Goal: Transaction & Acquisition: Purchase product/service

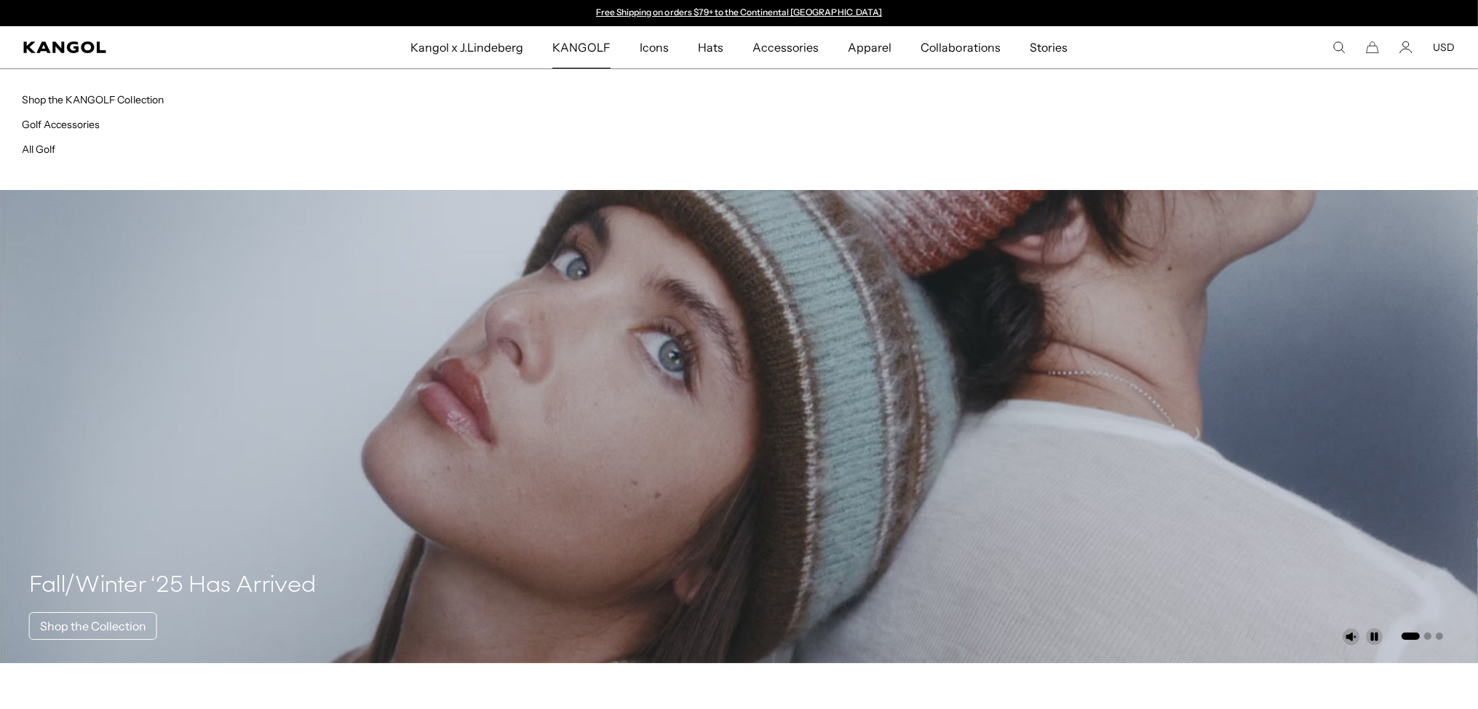
click at [582, 46] on span "KANGOLF" at bounding box center [580, 47] width 57 height 42
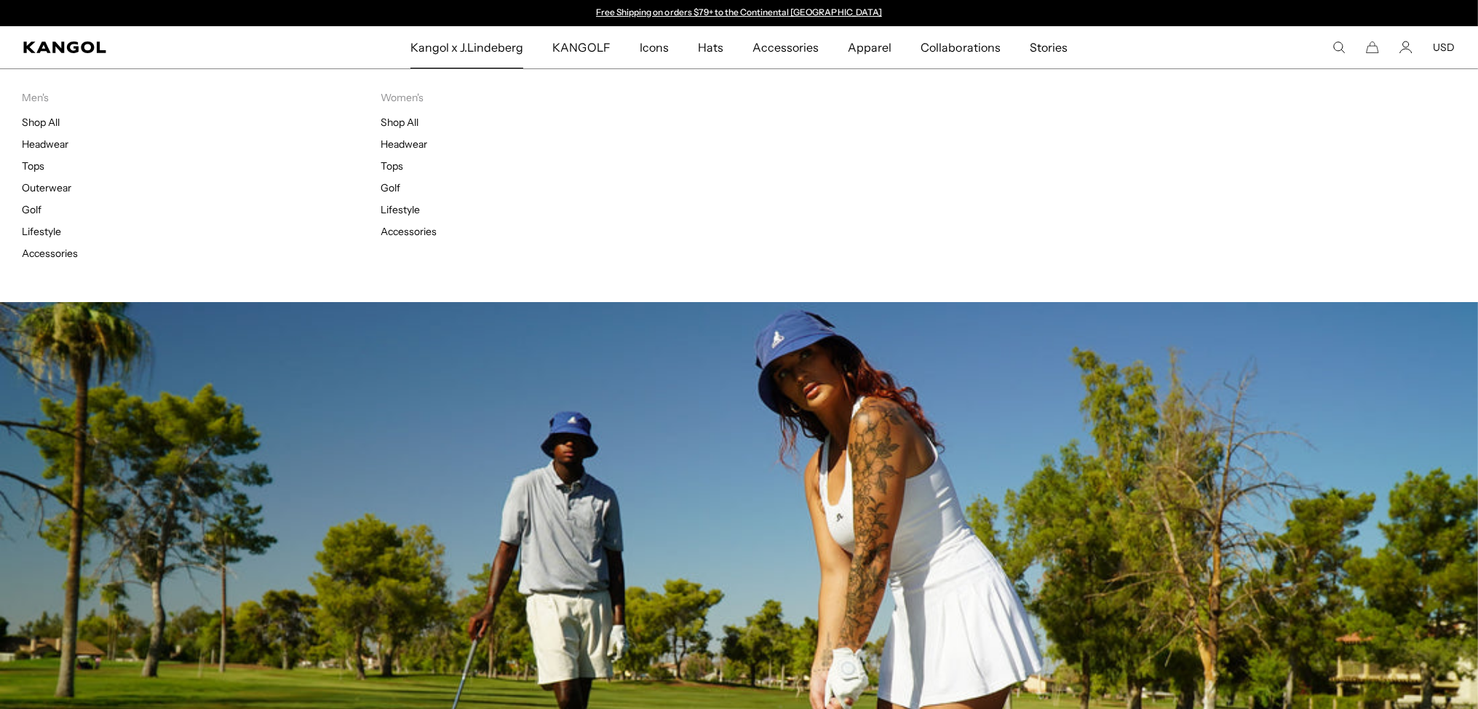
click at [482, 40] on span "Kangol x J.Lindeberg" at bounding box center [467, 47] width 114 height 42
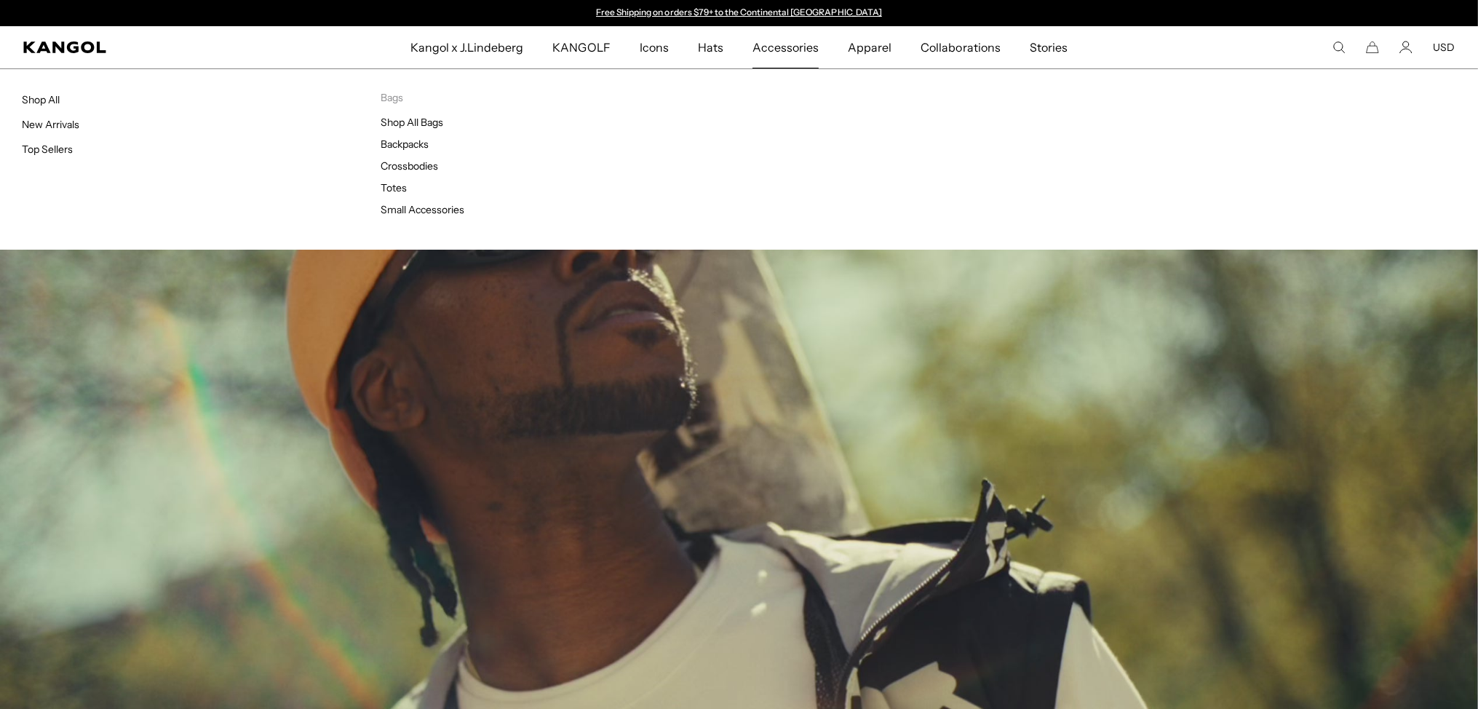
click at [799, 55] on span "Accessories" at bounding box center [786, 47] width 66 height 42
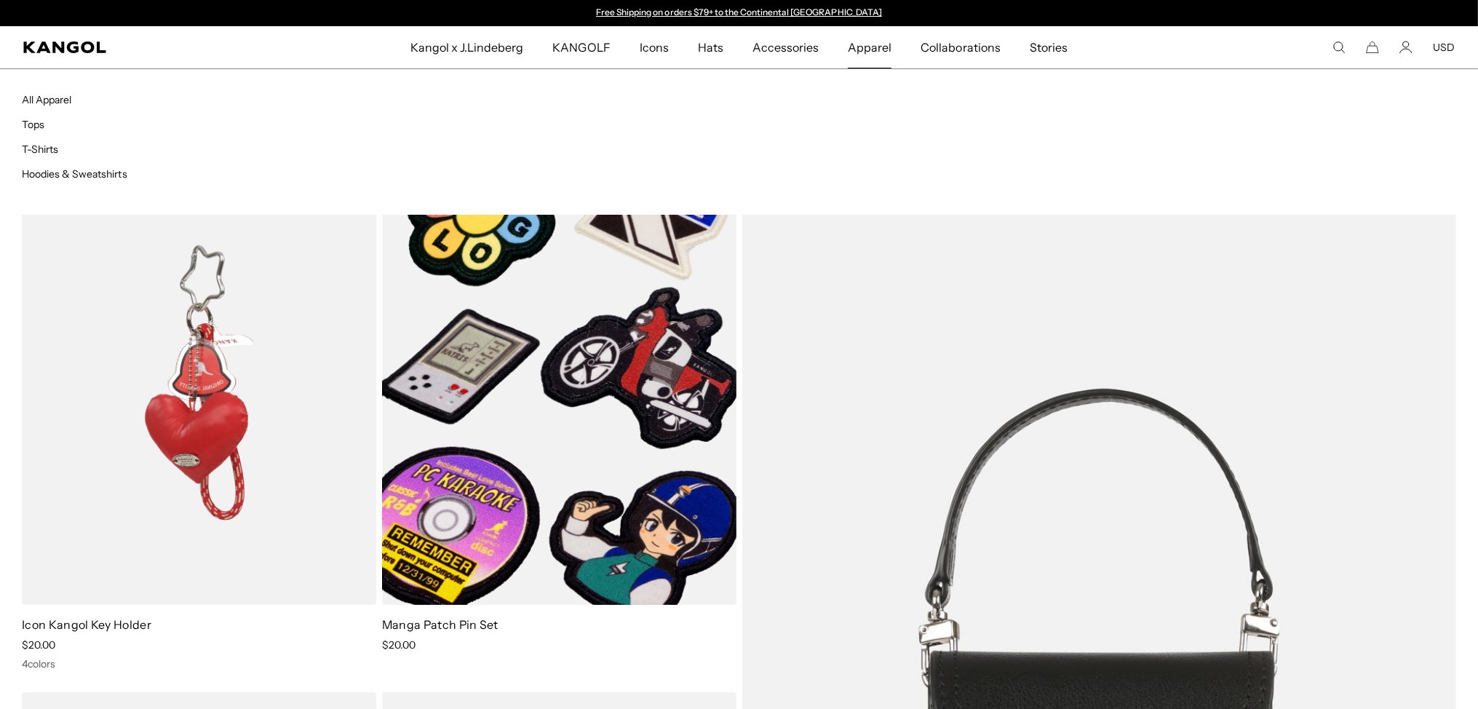
click at [893, 48] on link "Apparel" at bounding box center [869, 47] width 73 height 42
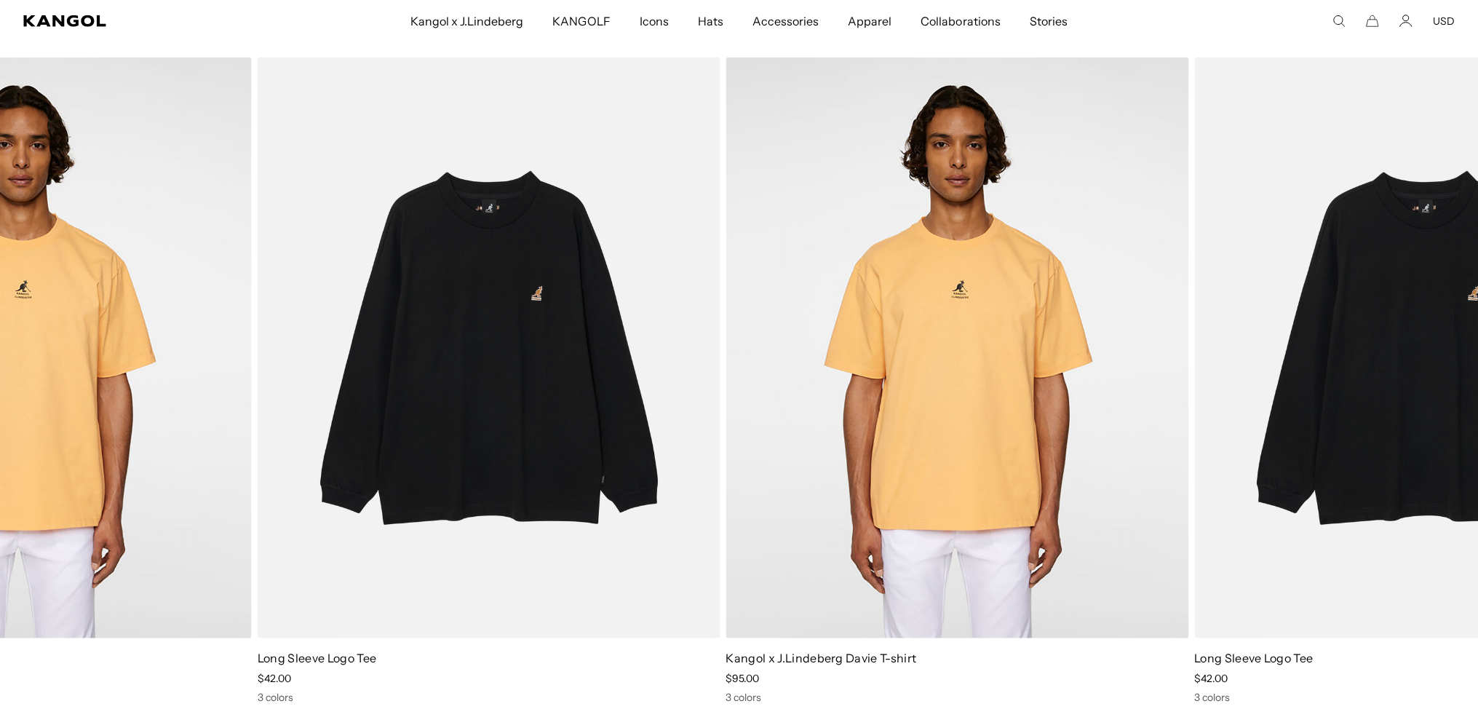
drag, startPoint x: 1418, startPoint y: 424, endPoint x: 529, endPoint y: 357, distance: 891.2
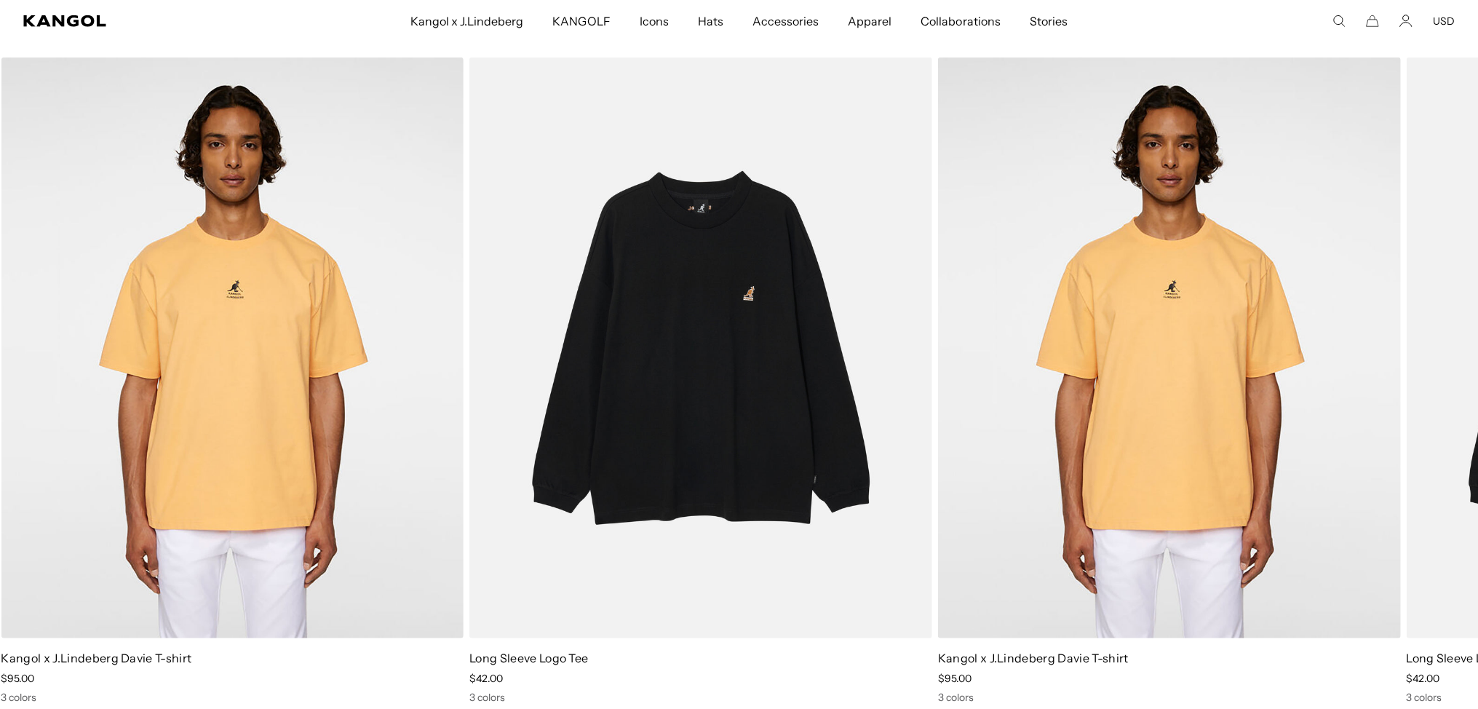
drag, startPoint x: 854, startPoint y: 356, endPoint x: 245, endPoint y: 354, distance: 609.9
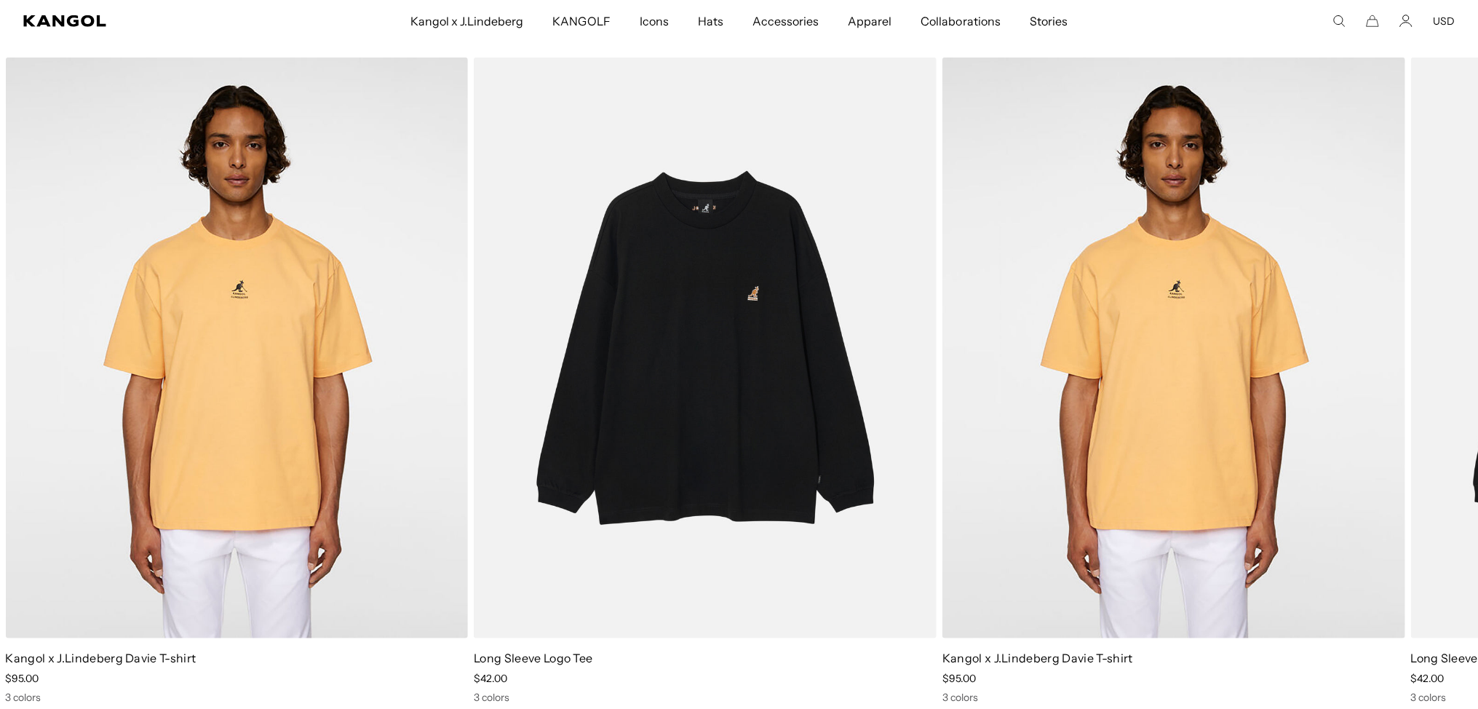
drag, startPoint x: 720, startPoint y: 364, endPoint x: 325, endPoint y: 376, distance: 395.4
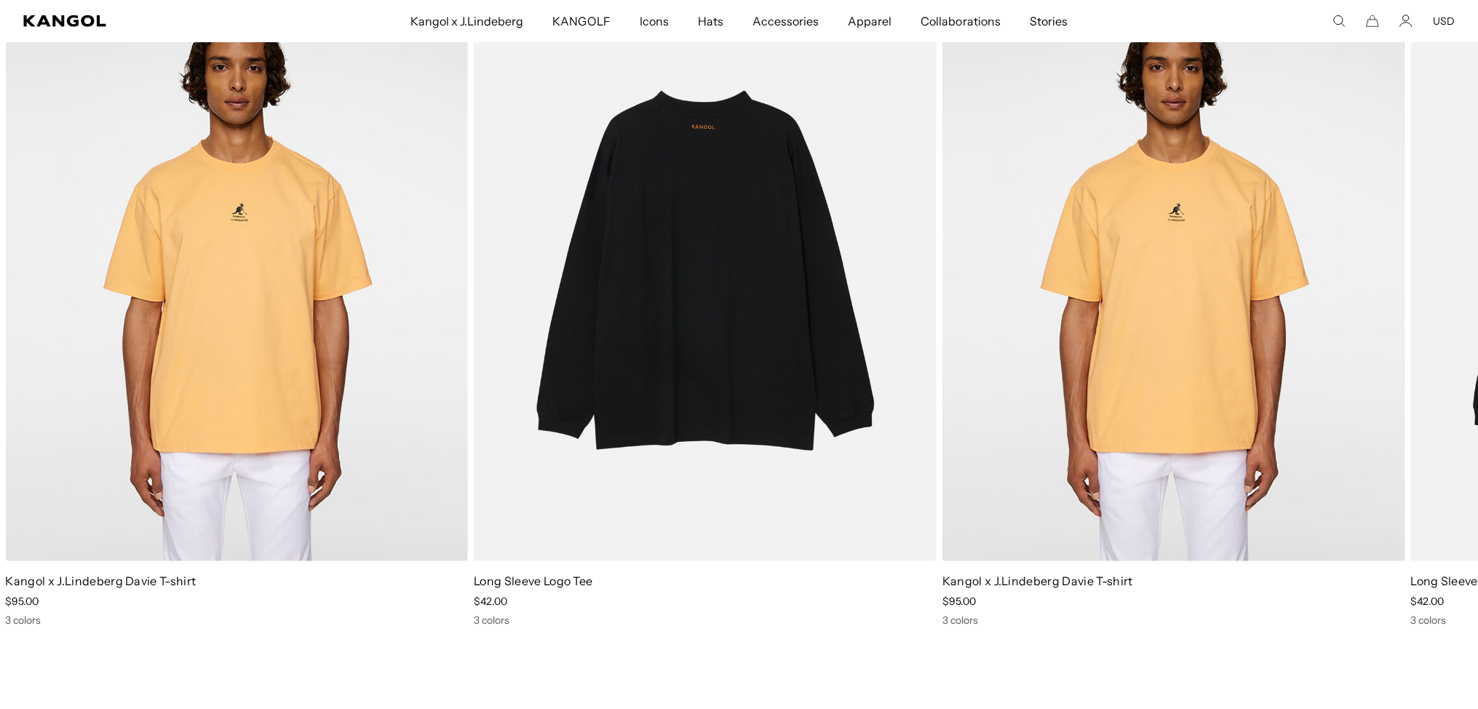
click at [570, 504] on img "1 of 2" at bounding box center [705, 270] width 463 height 581
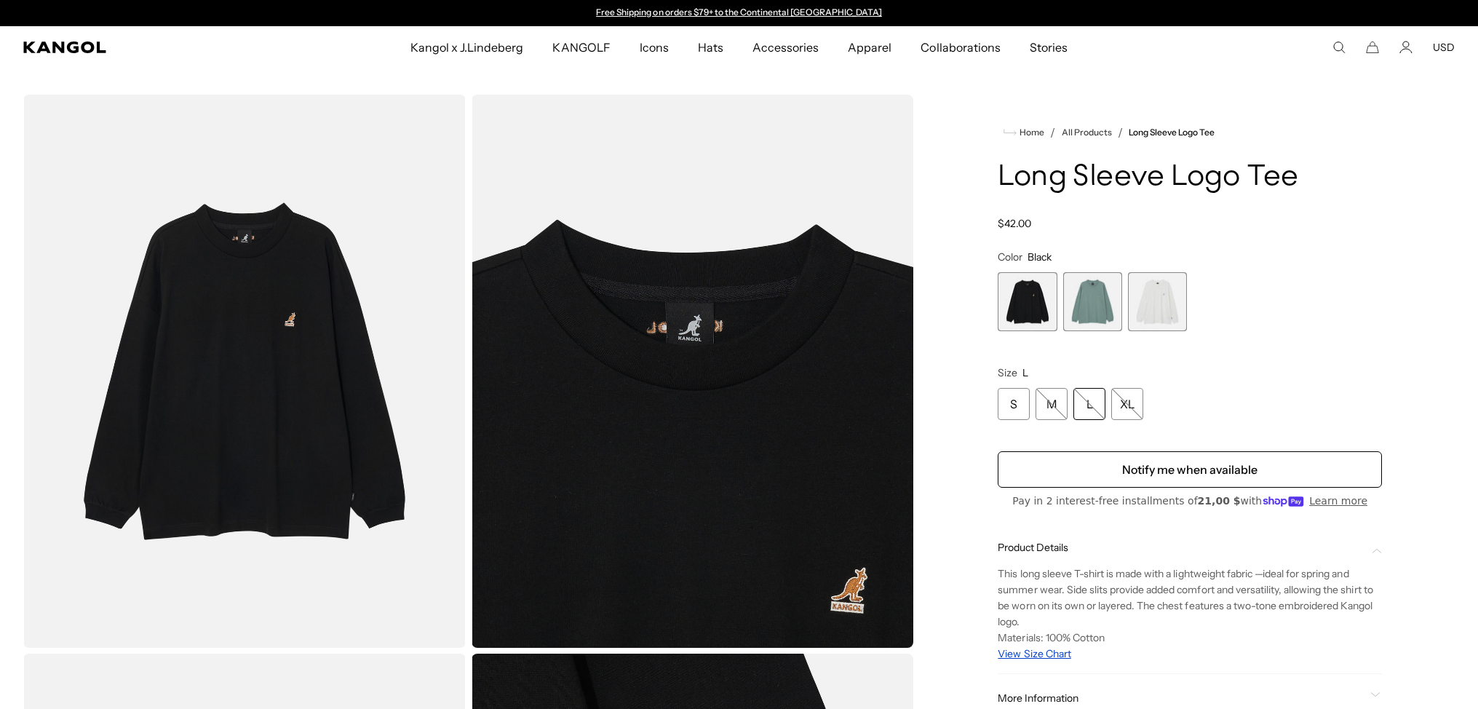
scroll to position [230, 0]
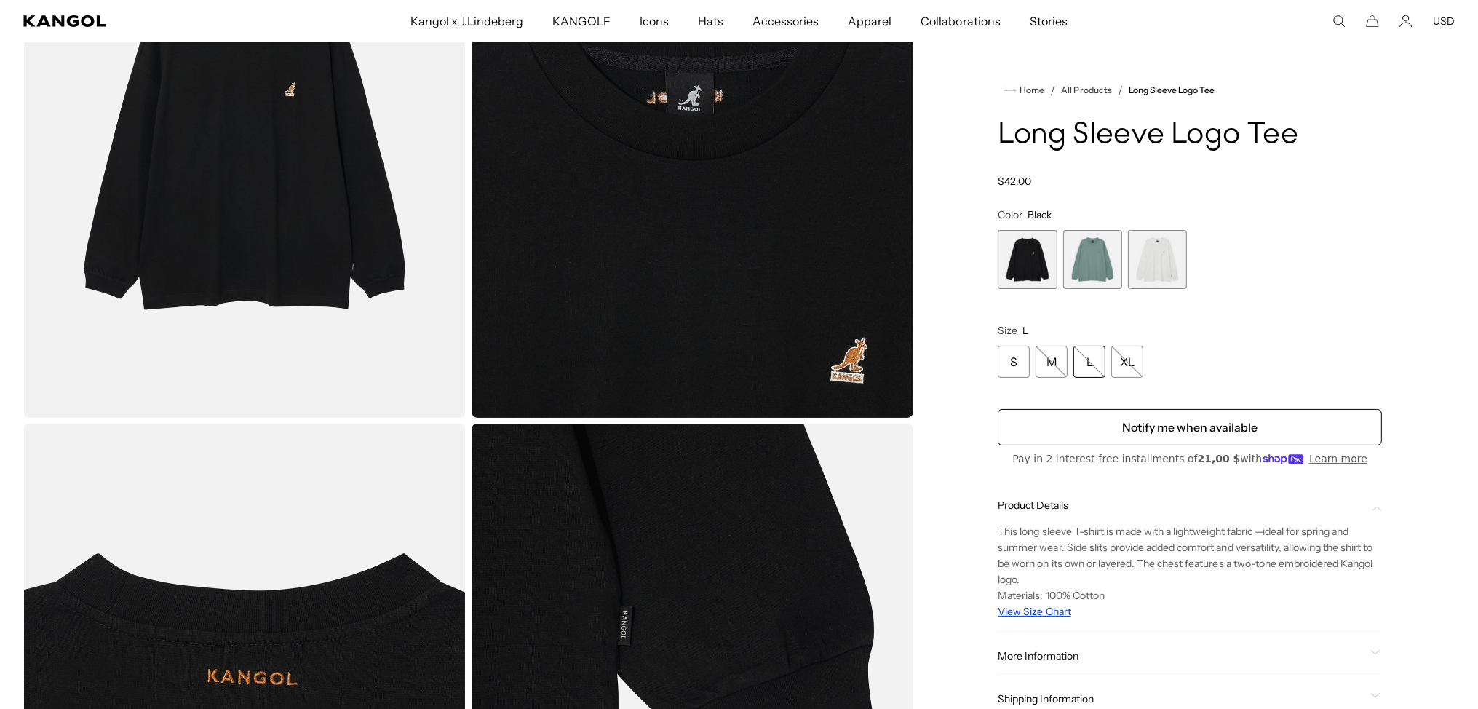
click at [1036, 503] on span "Product Details" at bounding box center [1181, 505] width 367 height 13
click at [1035, 502] on span "Product Details" at bounding box center [1181, 505] width 367 height 13
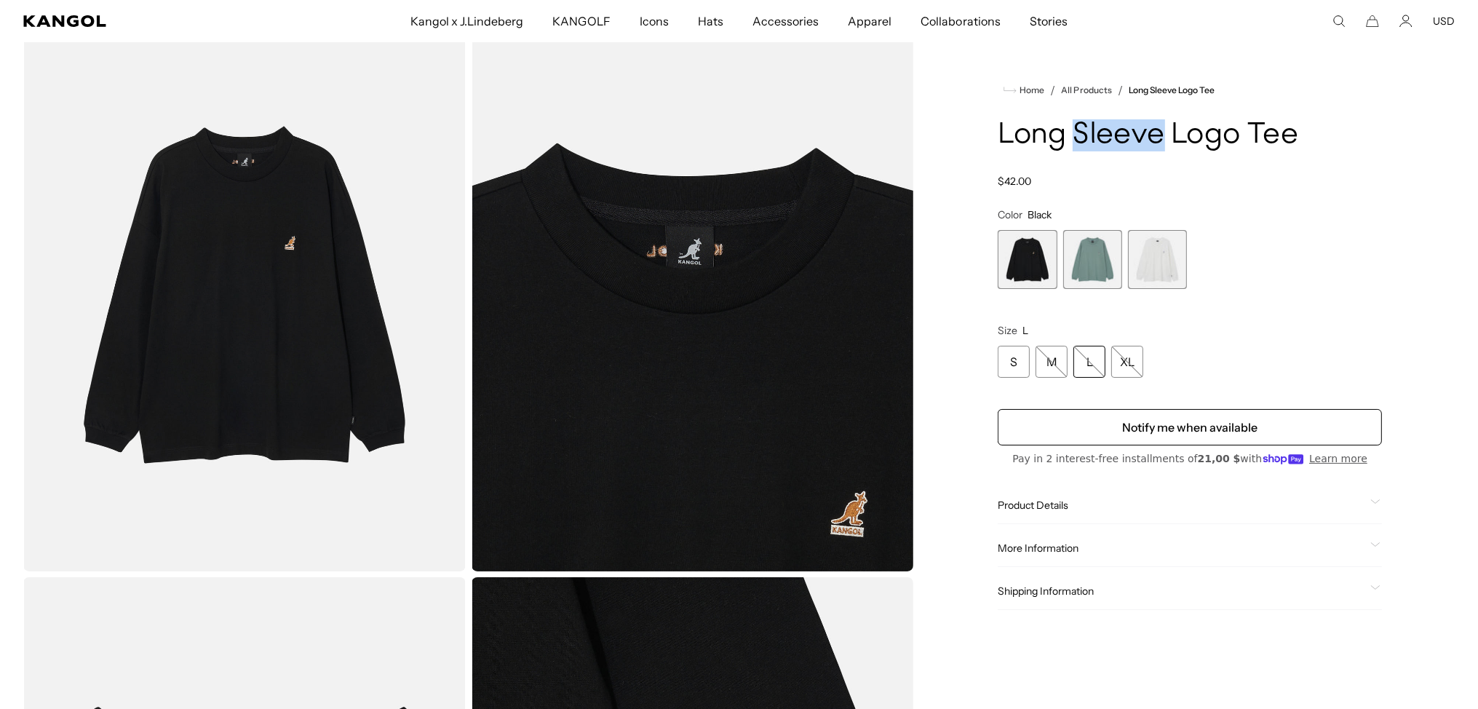
drag, startPoint x: 1078, startPoint y: 136, endPoint x: 1164, endPoint y: 134, distance: 86.6
click at [1164, 134] on h1 "Long Sleeve Logo Tee" at bounding box center [1190, 135] width 384 height 32
copy h1 "Sleeve"
drag, startPoint x: 1296, startPoint y: 138, endPoint x: 1250, endPoint y: 130, distance: 46.5
click at [1250, 130] on h1 "Long Sleeve Logo Tee" at bounding box center [1190, 135] width 384 height 32
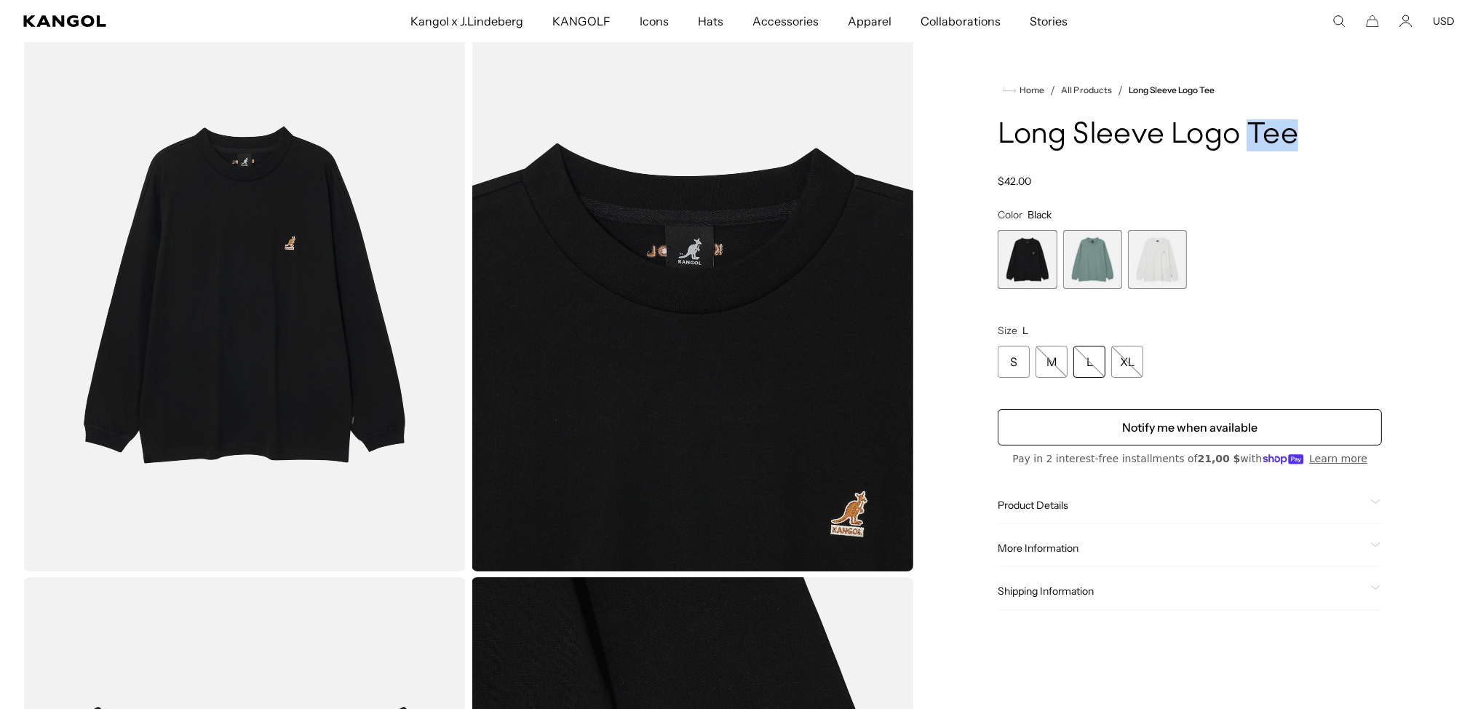
copy h1 "Tee"
